Goal: Transaction & Acquisition: Purchase product/service

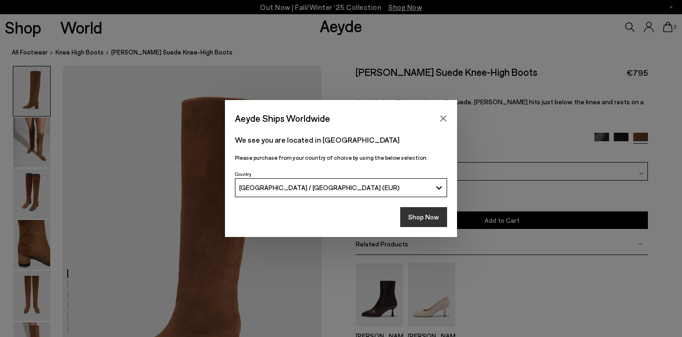
click at [435, 218] on button "Shop Now" at bounding box center [423, 217] width 47 height 20
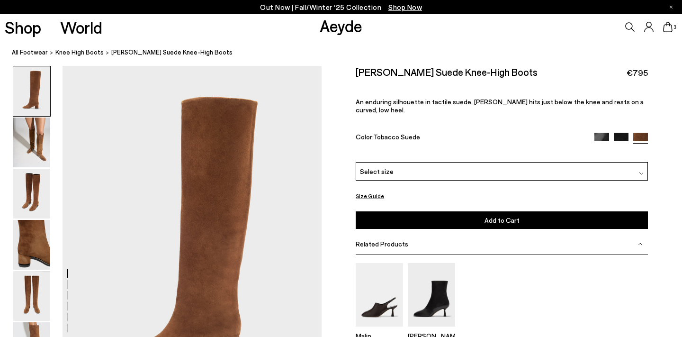
click at [622, 133] on img at bounding box center [621, 140] width 15 height 15
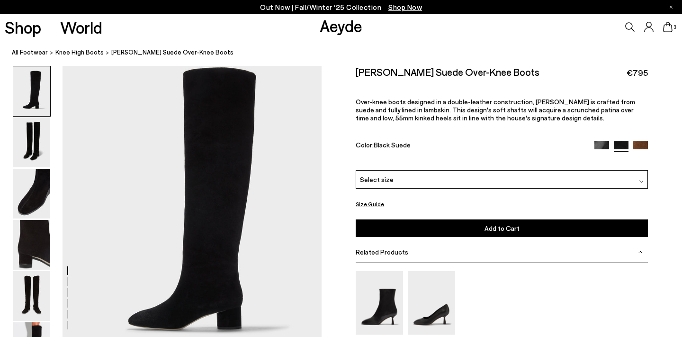
click at [533, 175] on div "Select size" at bounding box center [502, 179] width 292 height 18
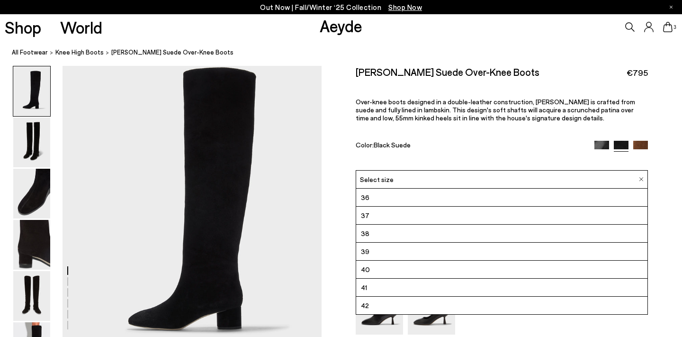
click at [557, 141] on div "Color: Black Suede" at bounding box center [470, 146] width 229 height 11
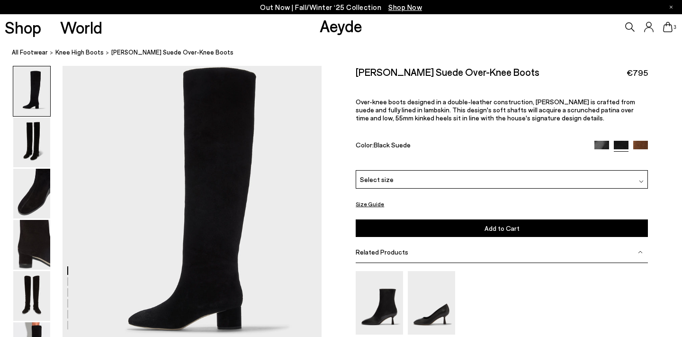
click at [601, 142] on img at bounding box center [601, 148] width 15 height 15
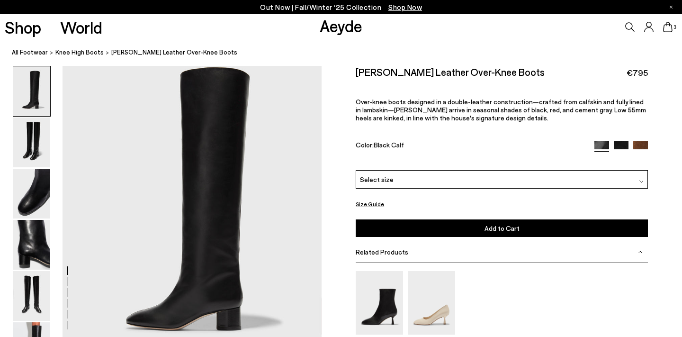
click at [566, 183] on div "Select size" at bounding box center [502, 179] width 292 height 18
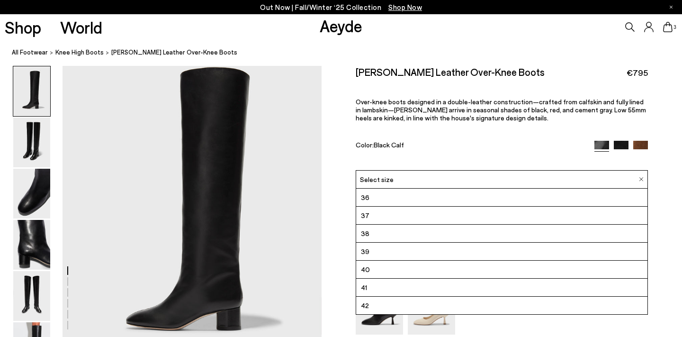
click at [526, 255] on li "39" at bounding box center [501, 251] width 291 height 18
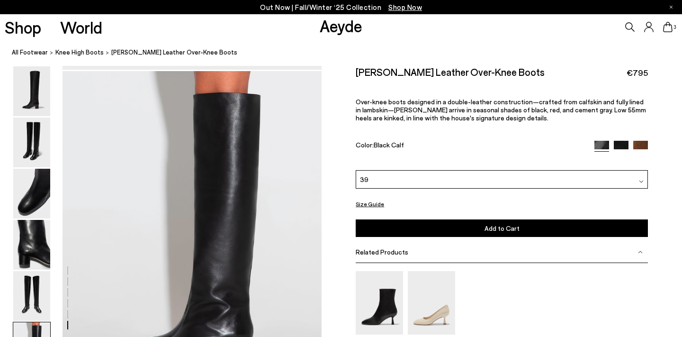
scroll to position [1658, 0]
